Goal: Task Accomplishment & Management: Complete application form

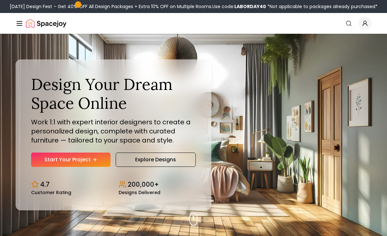
click at [73, 167] on link "Start Your Project" at bounding box center [70, 159] width 79 height 14
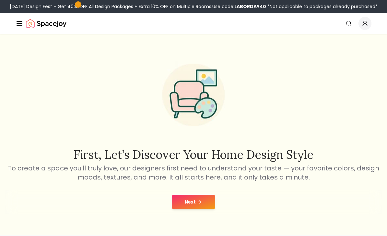
click at [206, 208] on button "Next" at bounding box center [193, 202] width 43 height 14
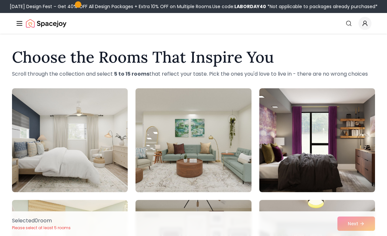
click at [239, 176] on img at bounding box center [194, 140] width 116 height 104
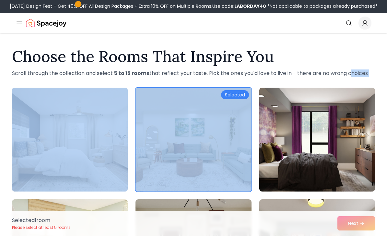
scroll to position [1, 0]
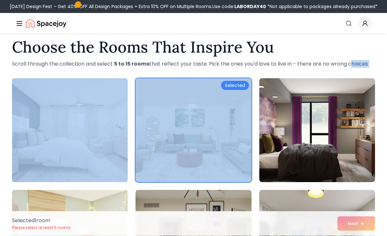
click at [302, 53] on h1 "Choose the Rooms That Inspire You" at bounding box center [193, 48] width 363 height 16
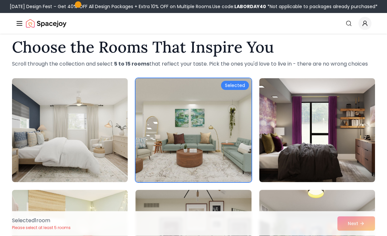
scroll to position [10, 0]
click at [243, 86] on div "Selected" at bounding box center [235, 85] width 28 height 9
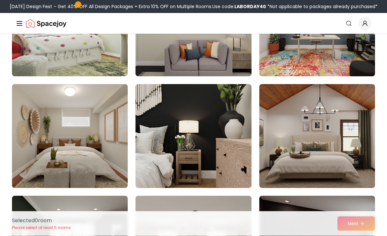
scroll to position [0, 0]
